Goal: Information Seeking & Learning: Check status

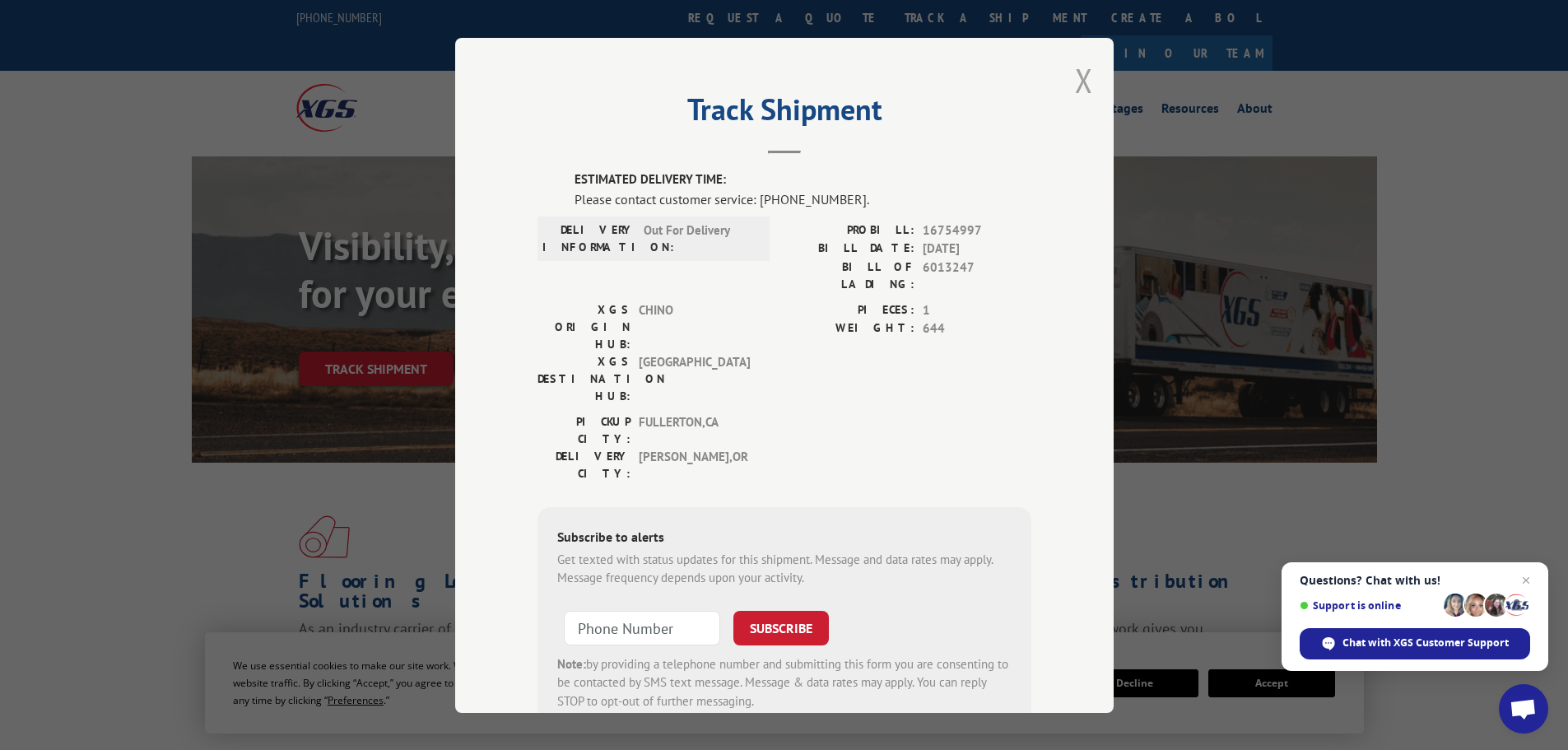
click at [1076, 77] on button "Close modal" at bounding box center [1084, 80] width 19 height 44
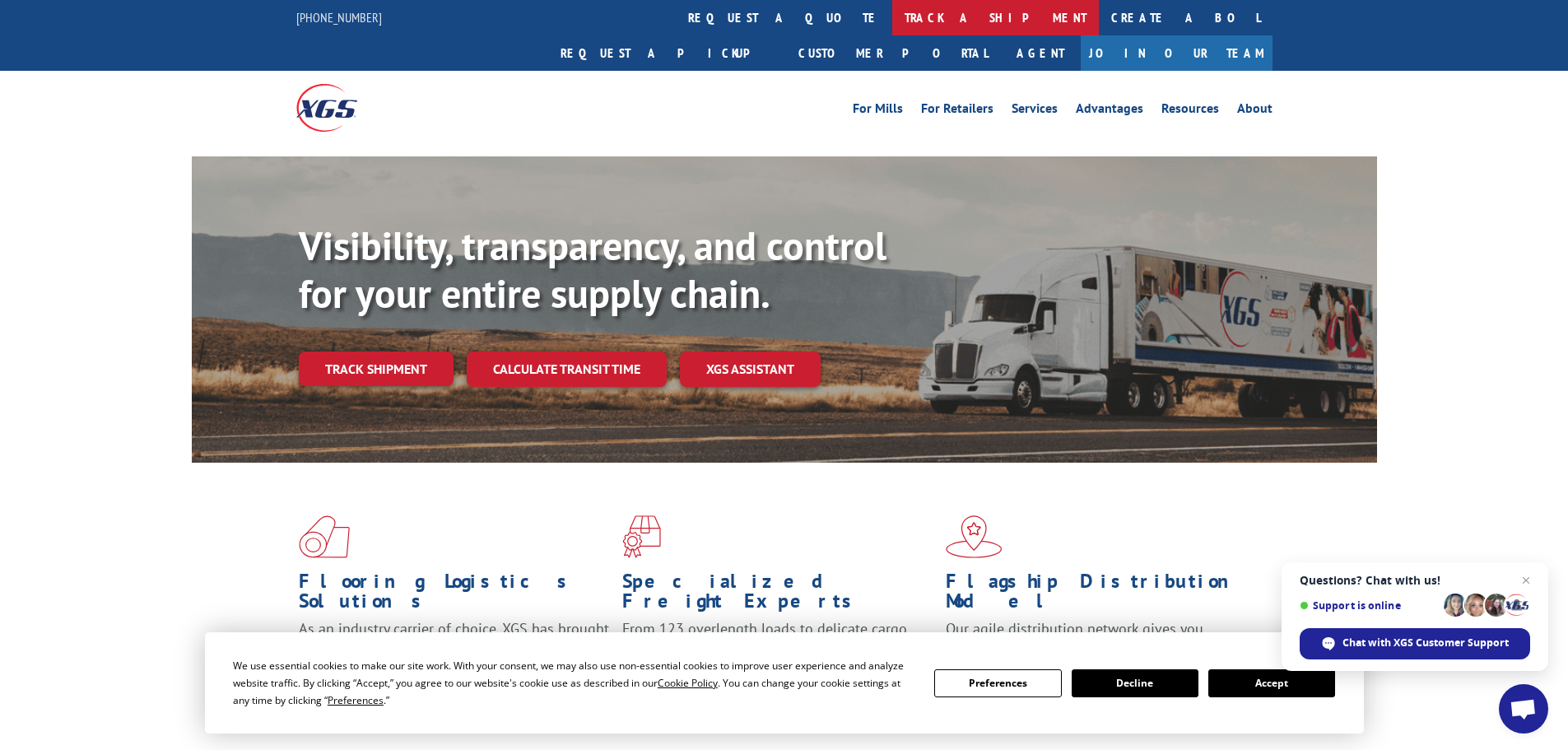
click at [893, 29] on link "track a shipment" at bounding box center [996, 18] width 207 height 35
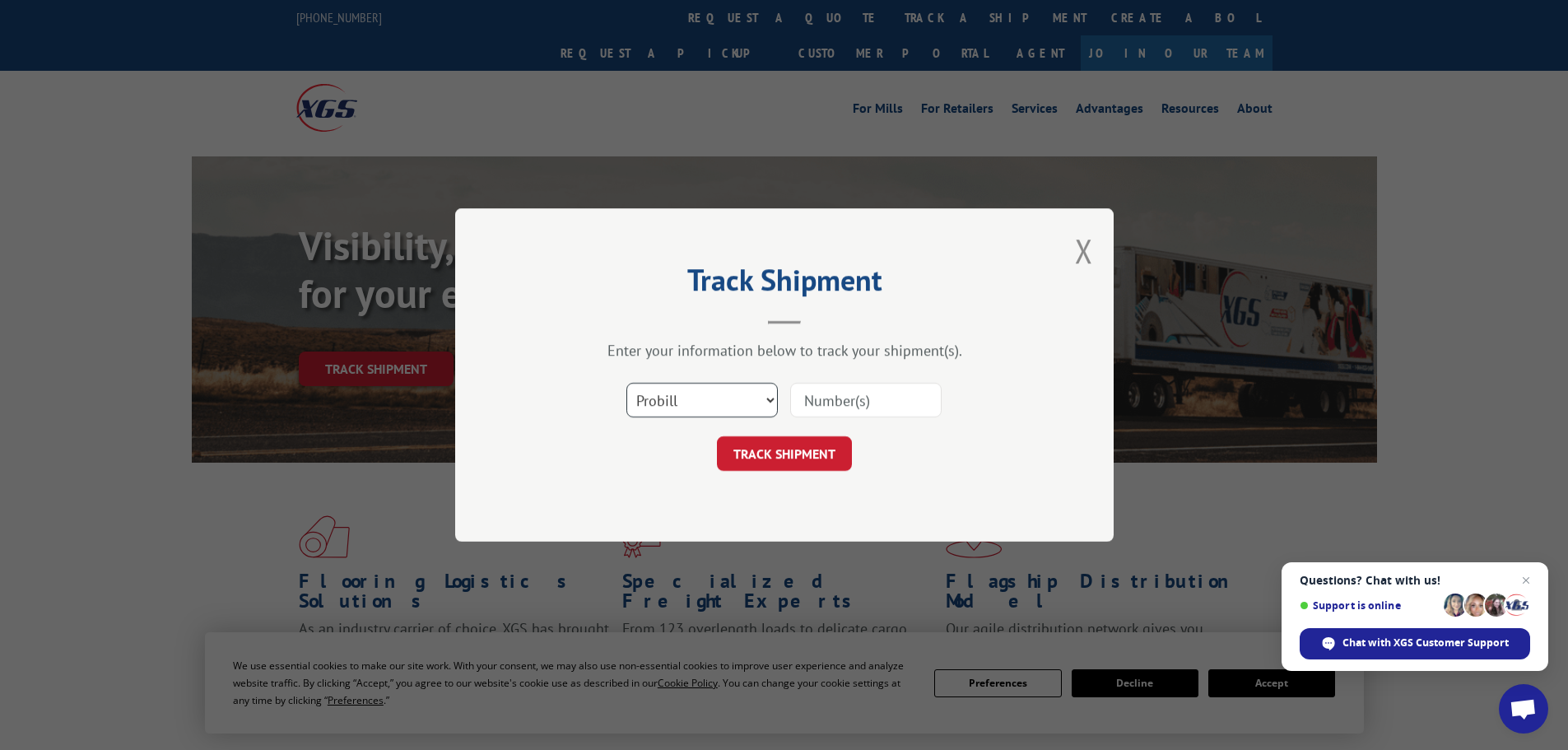
drag, startPoint x: 709, startPoint y: 407, endPoint x: 706, endPoint y: 416, distance: 9.5
click at [709, 407] on select "Select category... Probill BOL PO" at bounding box center [702, 399] width 151 height 34
select select "bol"
click at [627, 383] on select "Select category... Probill BOL PO" at bounding box center [702, 399] width 151 height 34
click at [815, 398] on input at bounding box center [865, 399] width 151 height 34
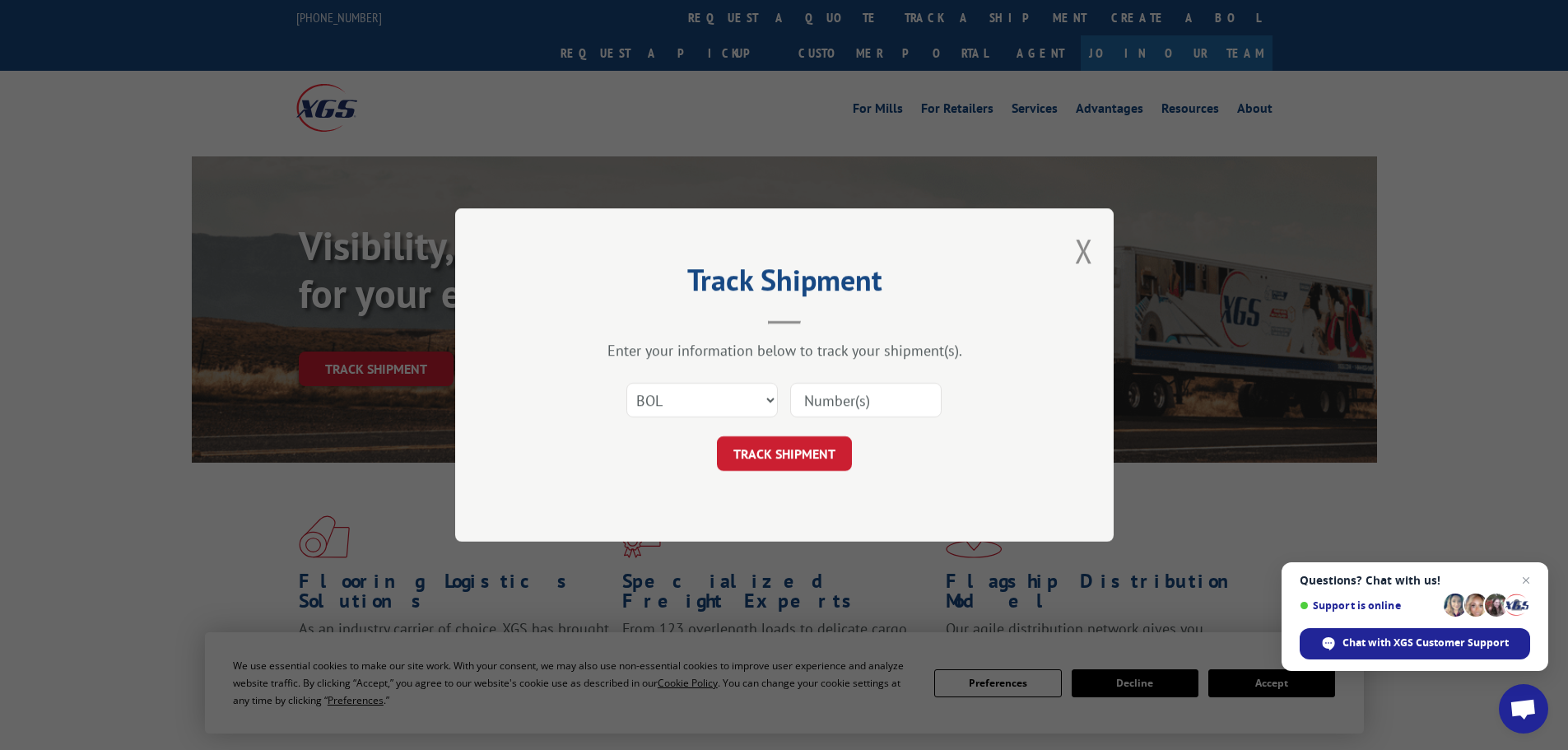
paste input "6024254"
type input "6024254"
click at [773, 459] on button "TRACK SHIPMENT" at bounding box center [784, 453] width 135 height 34
